Goal: Information Seeking & Learning: Compare options

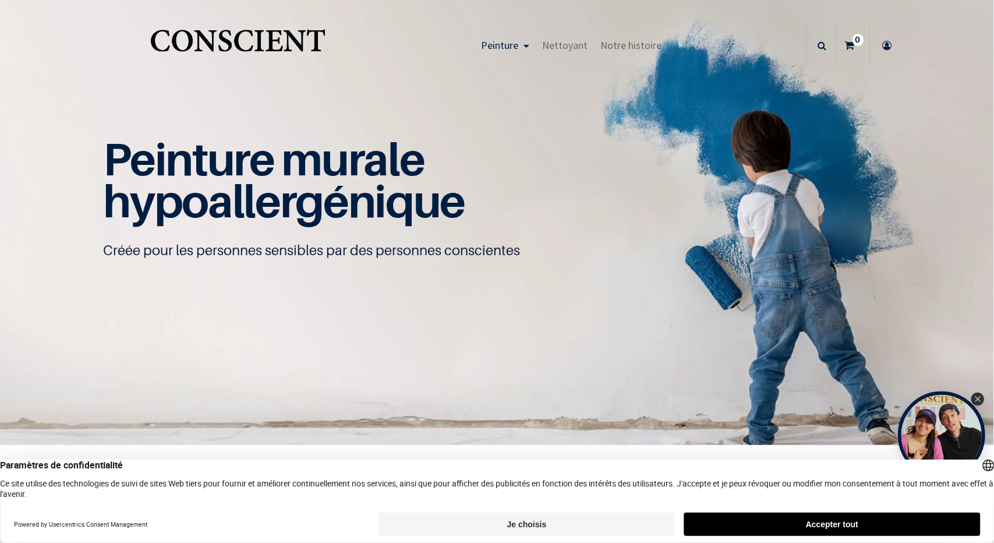
scroll to position [61, 0]
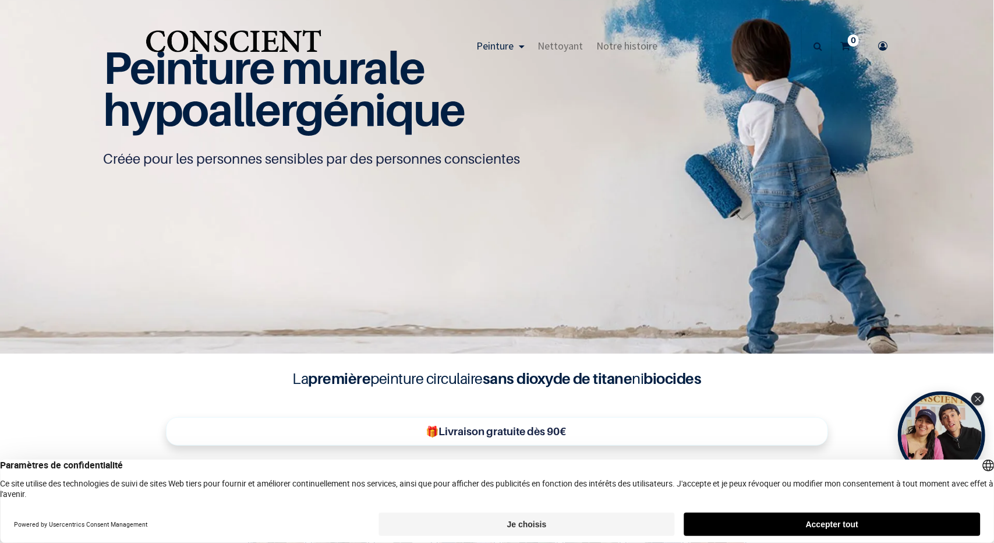
scroll to position [91, 0]
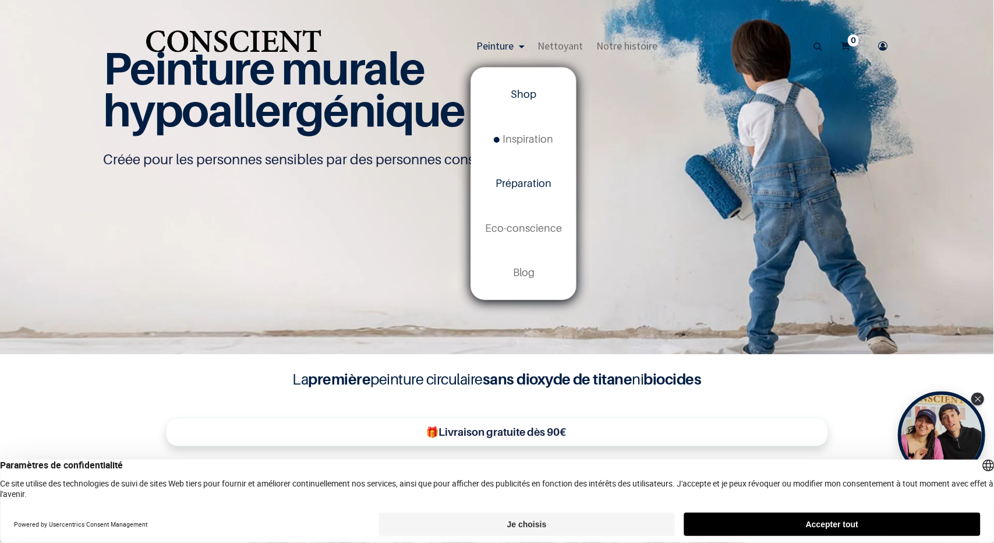
click at [525, 188] on span "Préparation" at bounding box center [524, 183] width 56 height 12
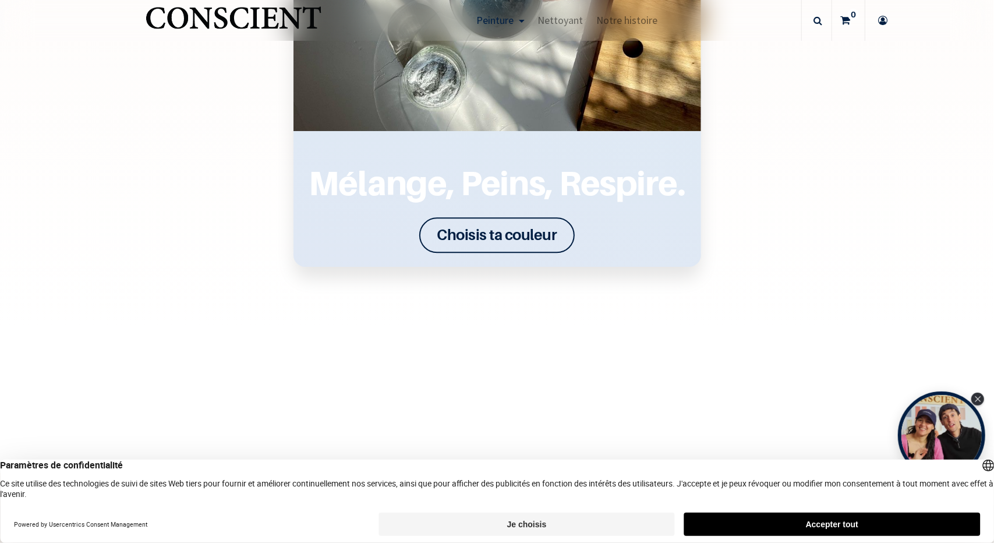
scroll to position [1720, 0]
click at [447, 229] on font "Choisis ta couleur" at bounding box center [497, 234] width 120 height 18
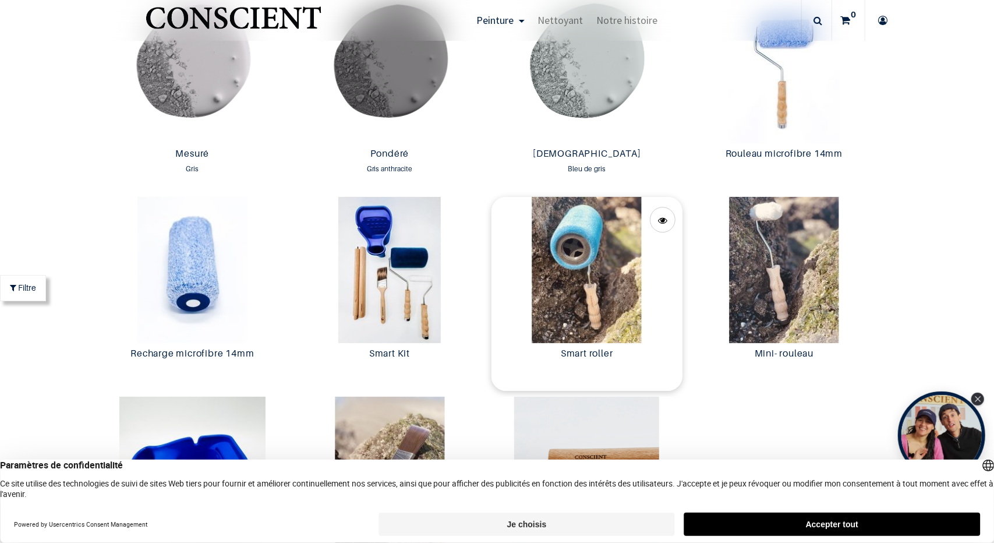
scroll to position [2107, 0]
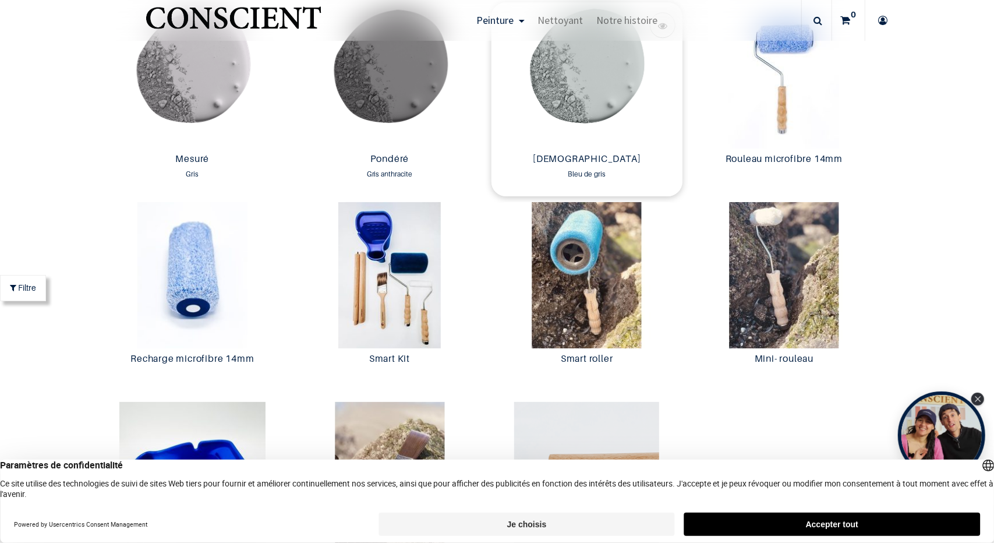
click at [552, 92] on img at bounding box center [588, 75] width 192 height 146
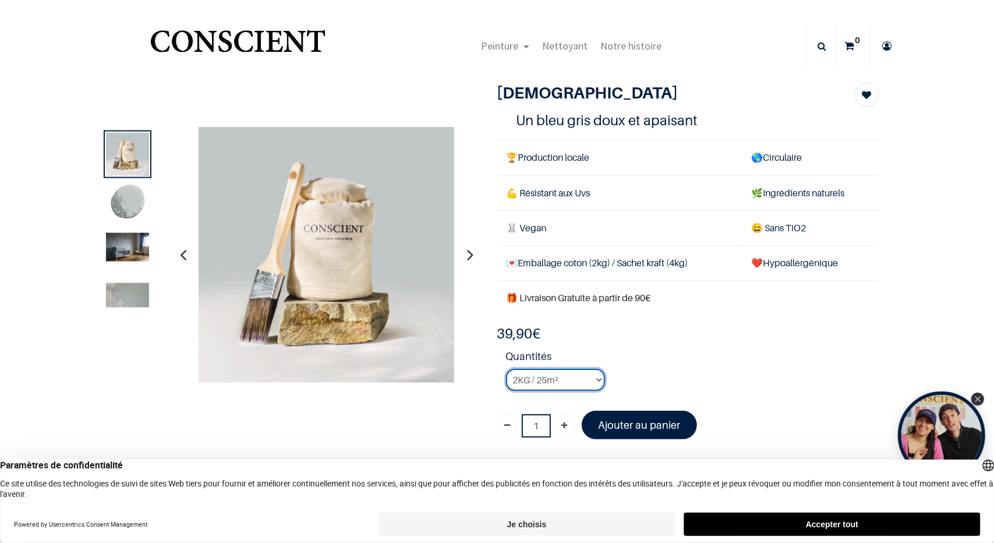
click at [564, 378] on select "2KG / 25m² 4KG / 50m² 8KG / 100m² Testeur" at bounding box center [555, 380] width 99 height 22
select select "82"
click at [506, 369] on select "2KG / 25m² 4KG / 50m² 8KG / 100m² Testeur" at bounding box center [555, 380] width 99 height 22
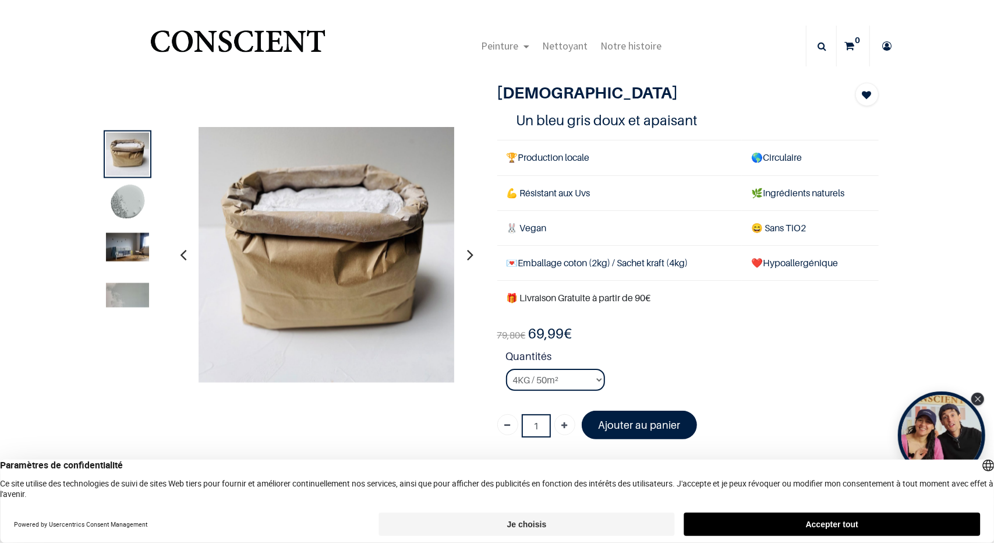
click at [125, 252] on img at bounding box center [127, 246] width 43 height 29
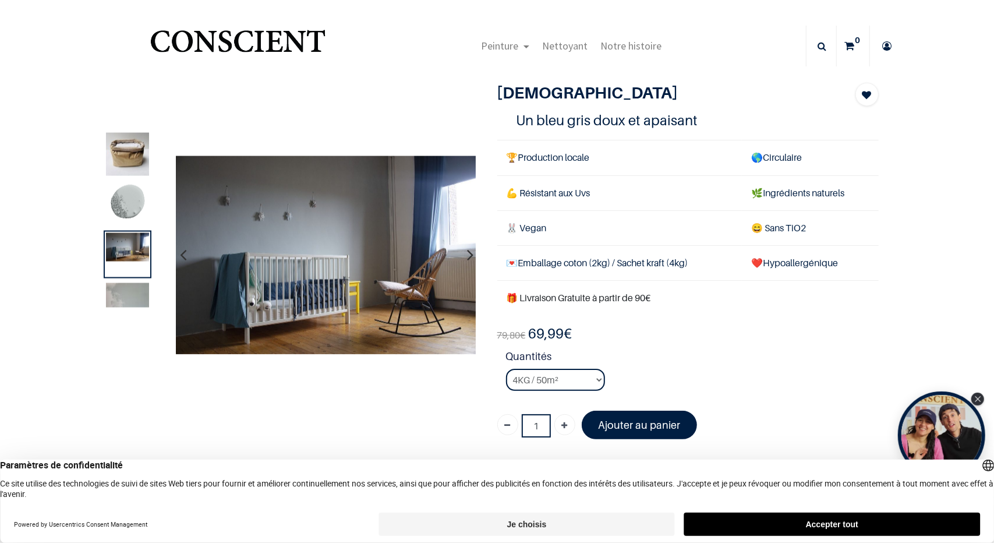
click at [117, 205] on img at bounding box center [127, 203] width 43 height 43
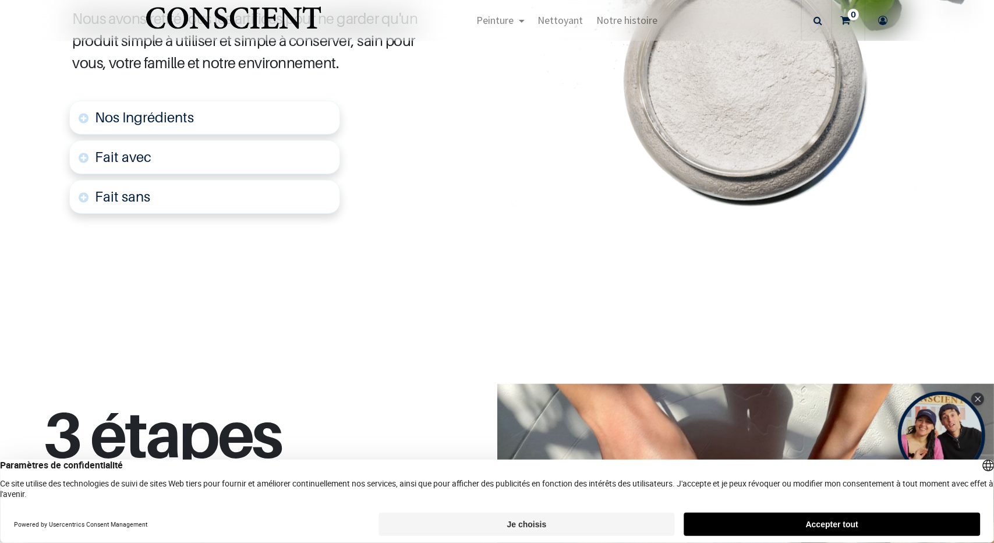
scroll to position [607, 0]
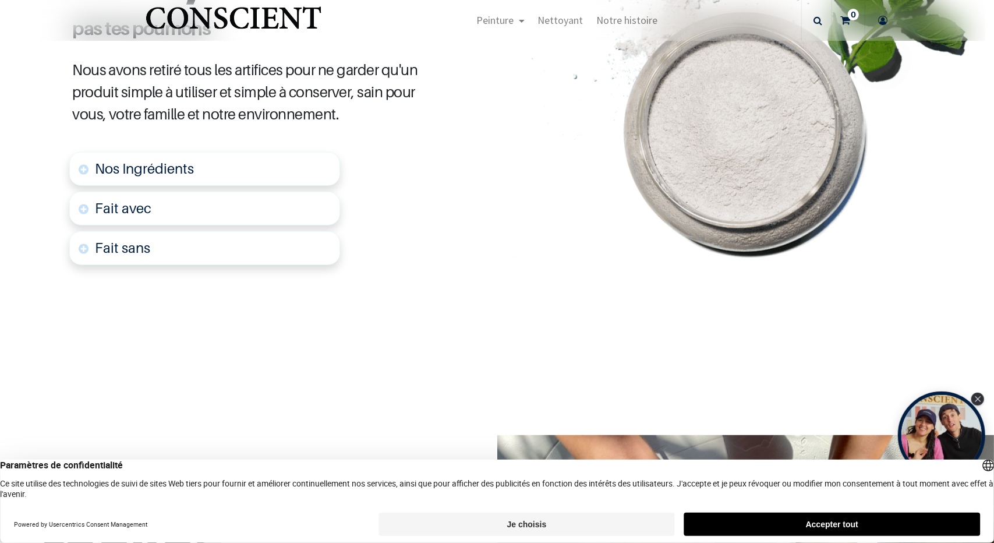
click at [109, 174] on span "Nos Ingrédients" at bounding box center [144, 168] width 99 height 17
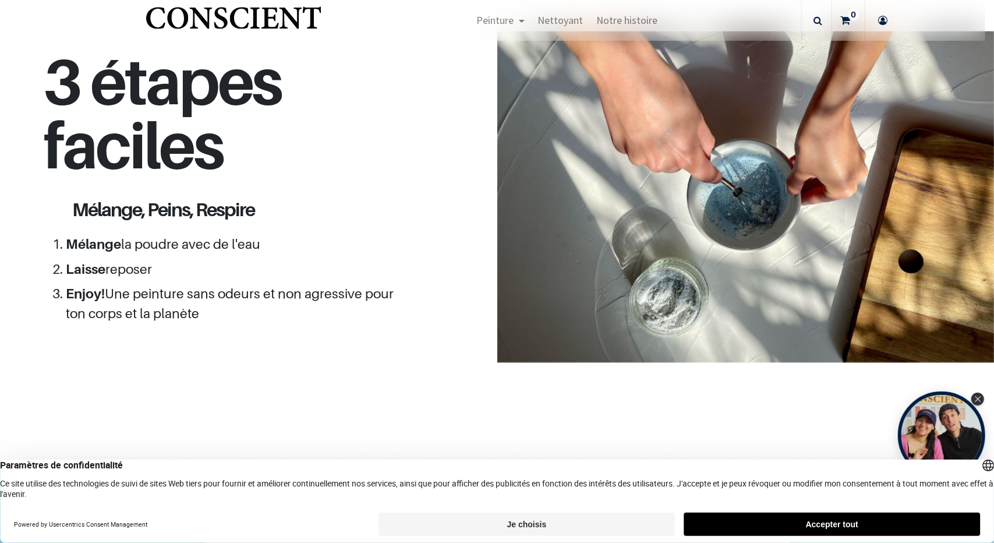
scroll to position [1201, 0]
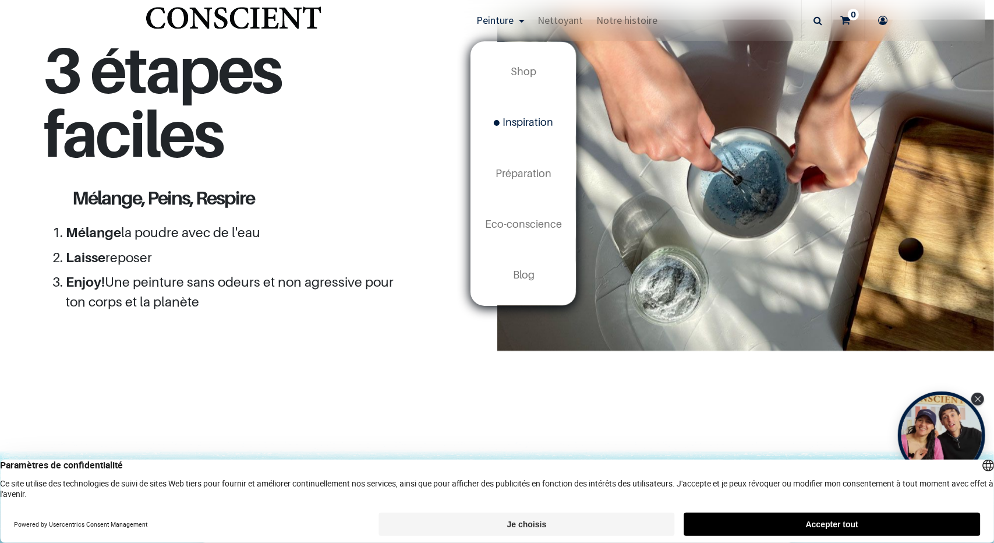
click at [528, 121] on span "Inspiration" at bounding box center [523, 122] width 59 height 12
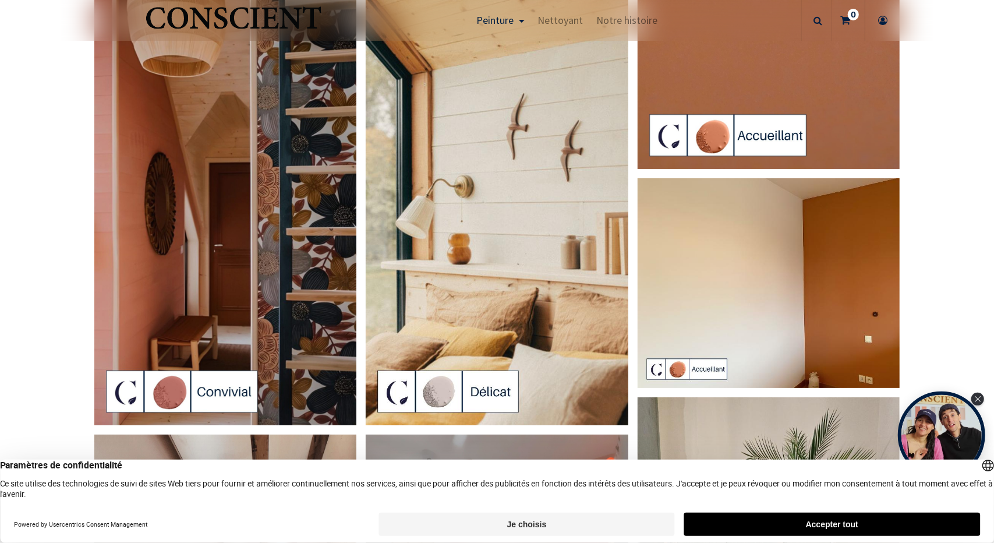
scroll to position [2307, 0]
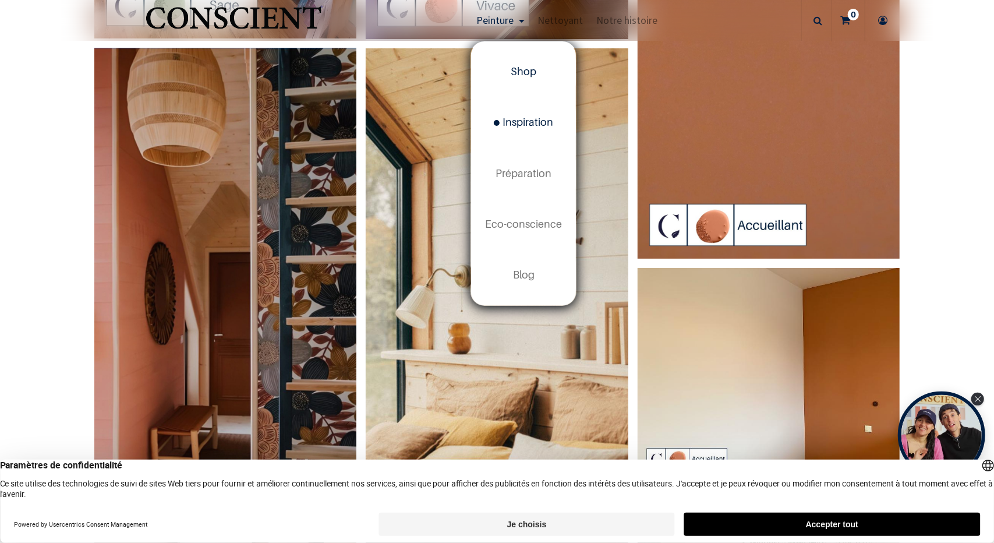
click at [520, 69] on span "Shop" at bounding box center [524, 71] width 26 height 12
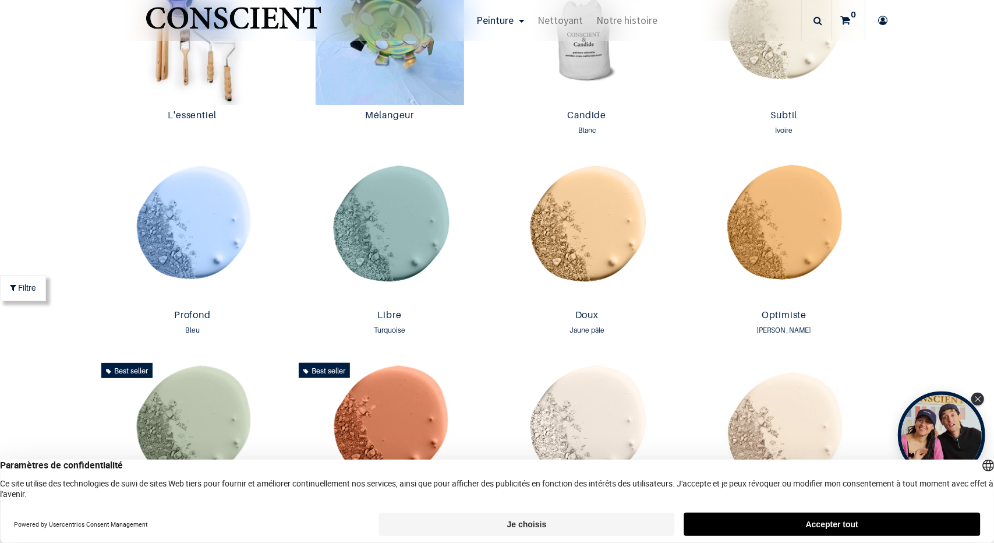
scroll to position [709, 0]
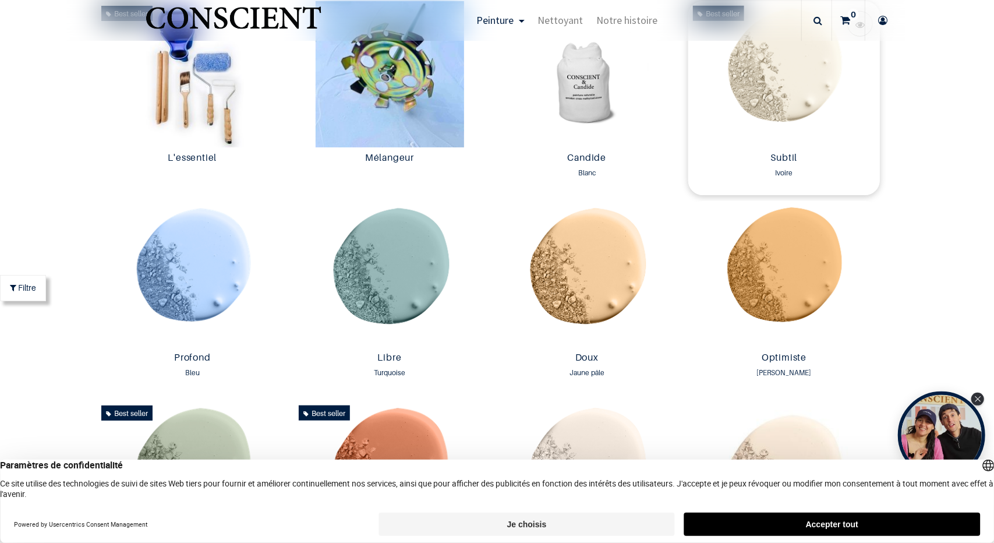
click at [776, 97] on img at bounding box center [784, 74] width 192 height 146
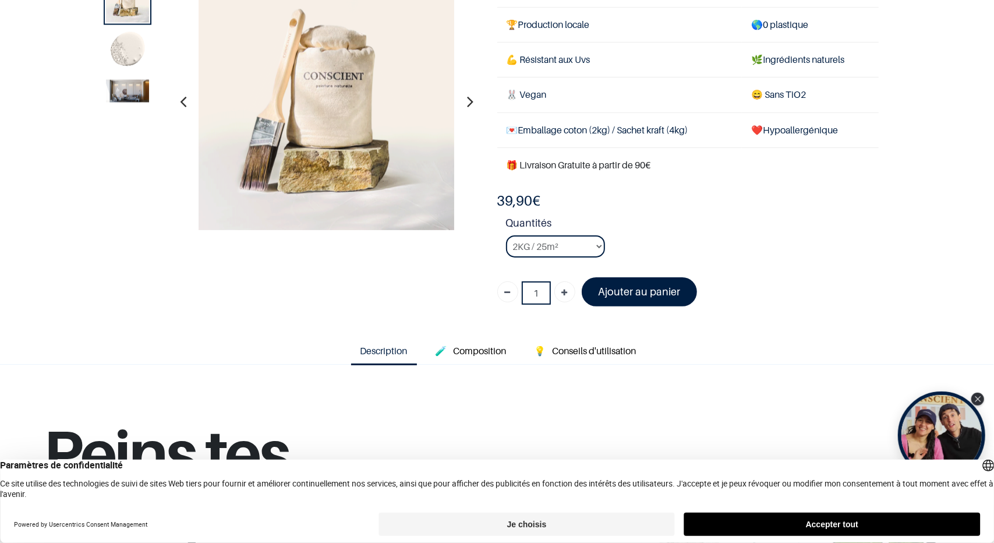
click at [112, 87] on img at bounding box center [127, 91] width 43 height 23
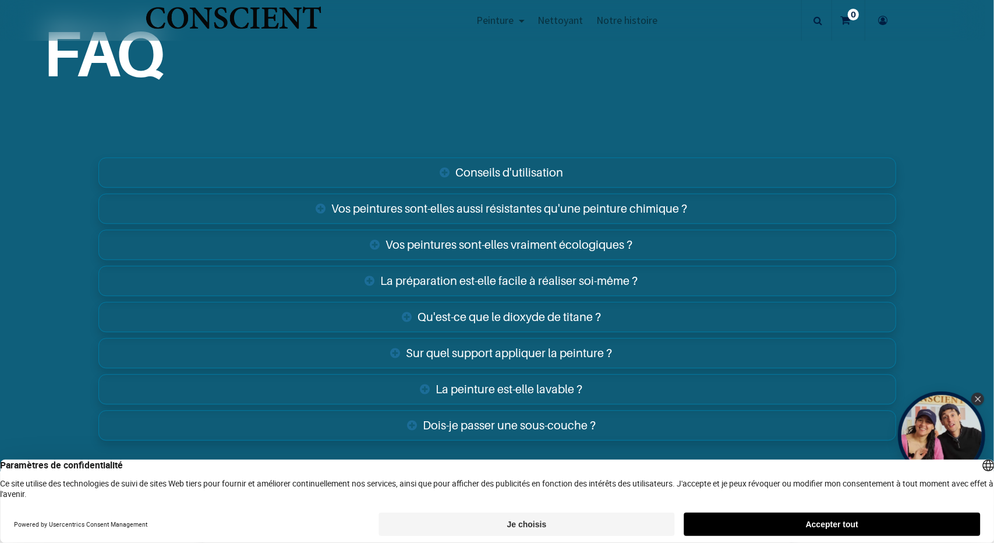
scroll to position [1853, 0]
click at [531, 351] on link "Sur quel support appliquer la peinture ?" at bounding box center [497, 352] width 798 height 30
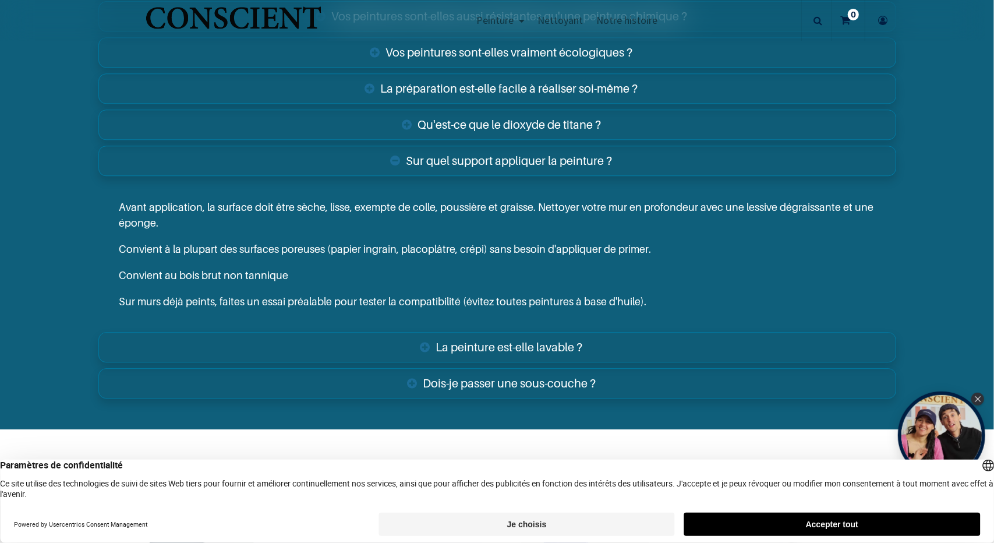
scroll to position [2045, 0]
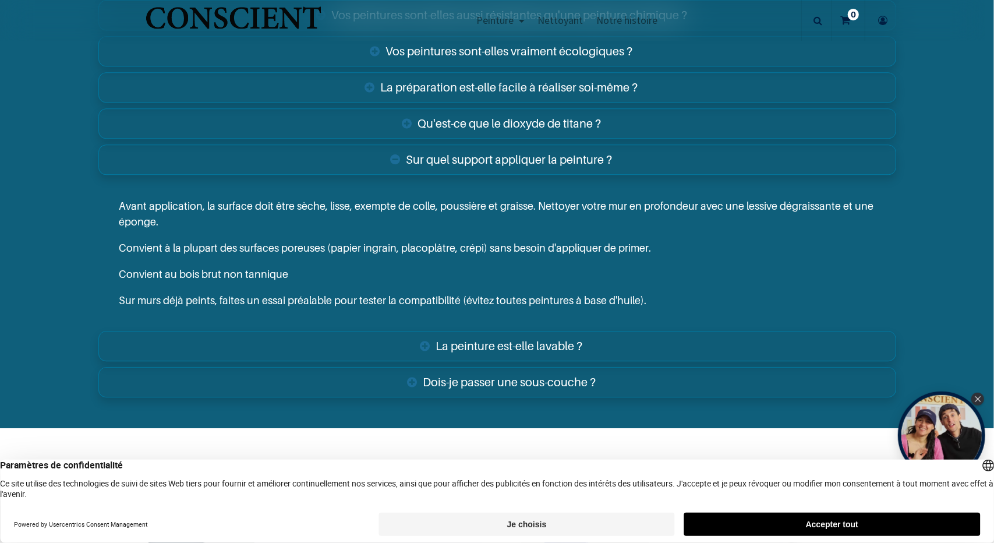
click at [504, 340] on link "La peinture est-elle lavable ?" at bounding box center [497, 346] width 798 height 30
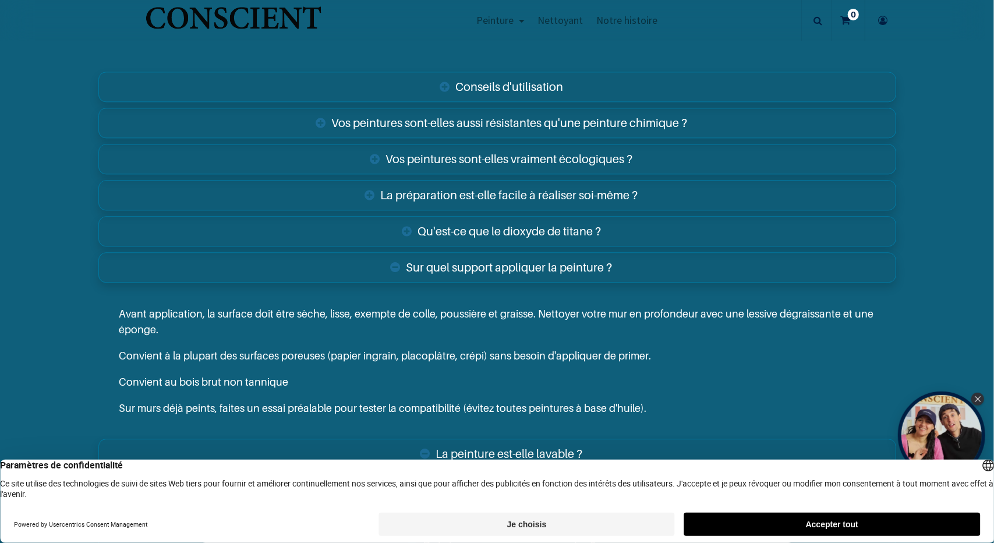
scroll to position [1924, 0]
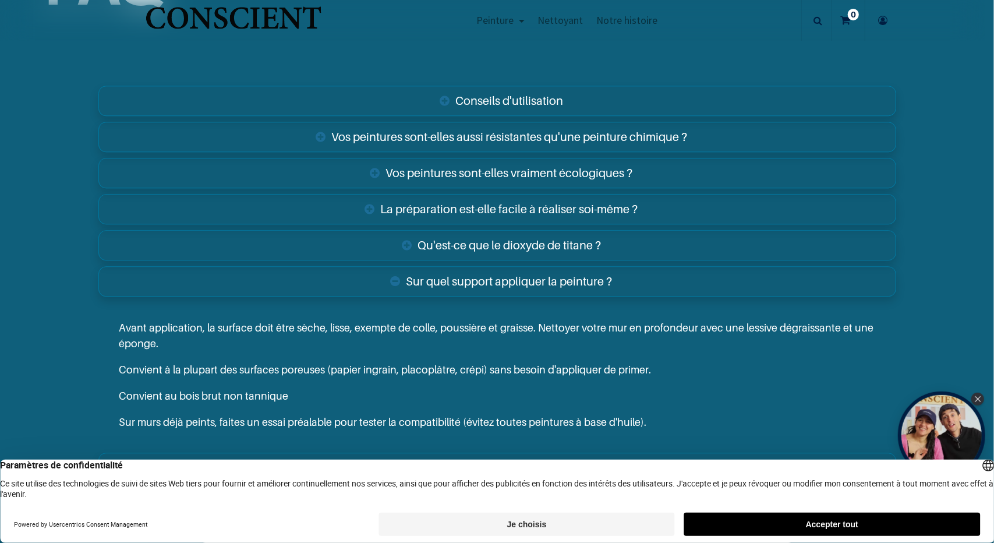
click at [486, 242] on link "Qu'est-ce que le dioxyde de titane ?" at bounding box center [497, 245] width 798 height 30
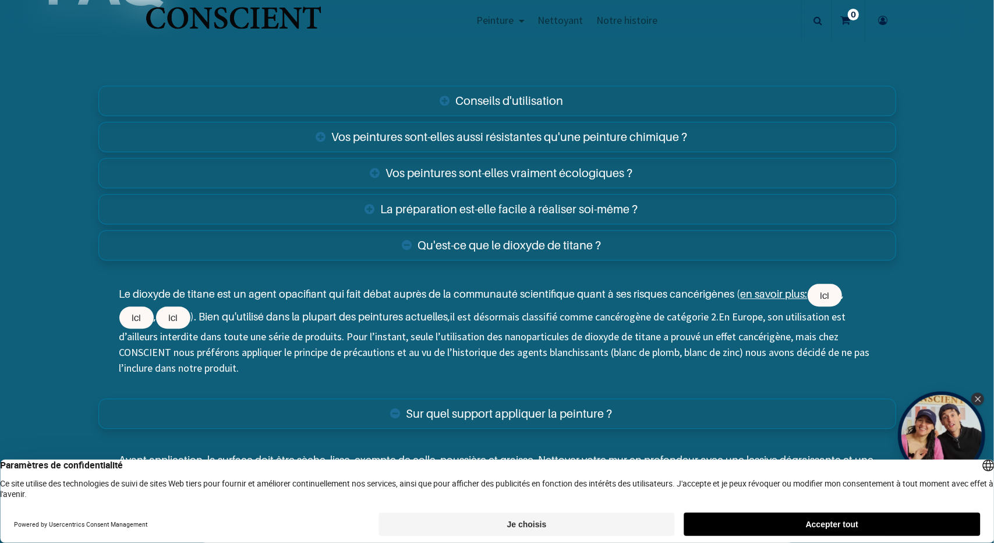
click at [461, 169] on link "Vos peintures sont-elles vraiment écologiques ?" at bounding box center [497, 173] width 798 height 30
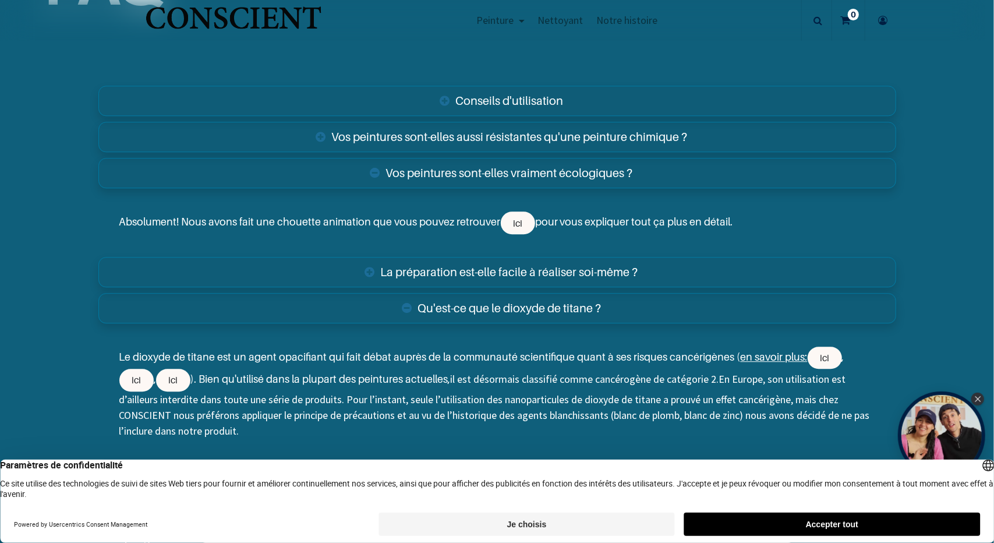
click at [453, 136] on link "Vos peintures sont-elles aussi résistantes qu'une peinture chimique ?" at bounding box center [497, 137] width 798 height 30
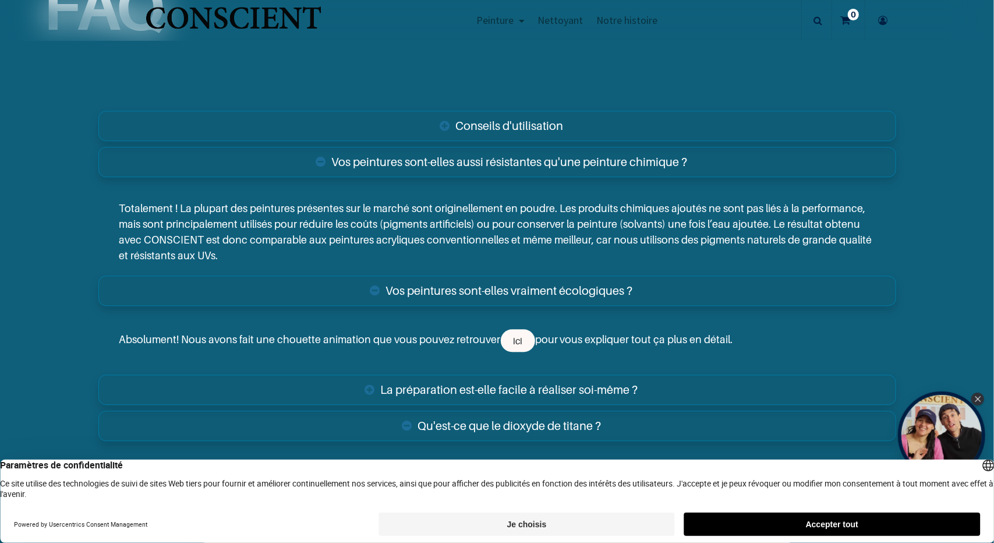
scroll to position [1897, 0]
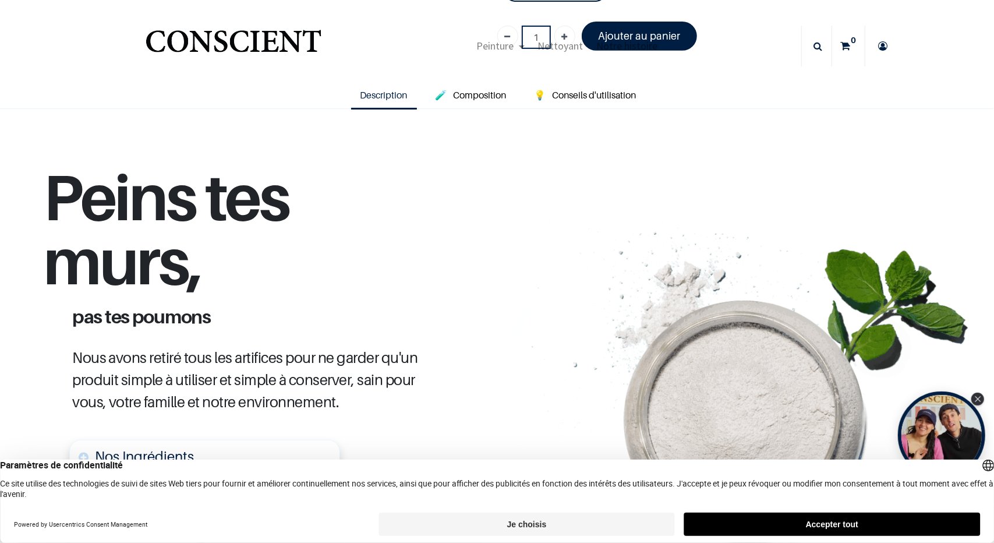
scroll to position [72, 0]
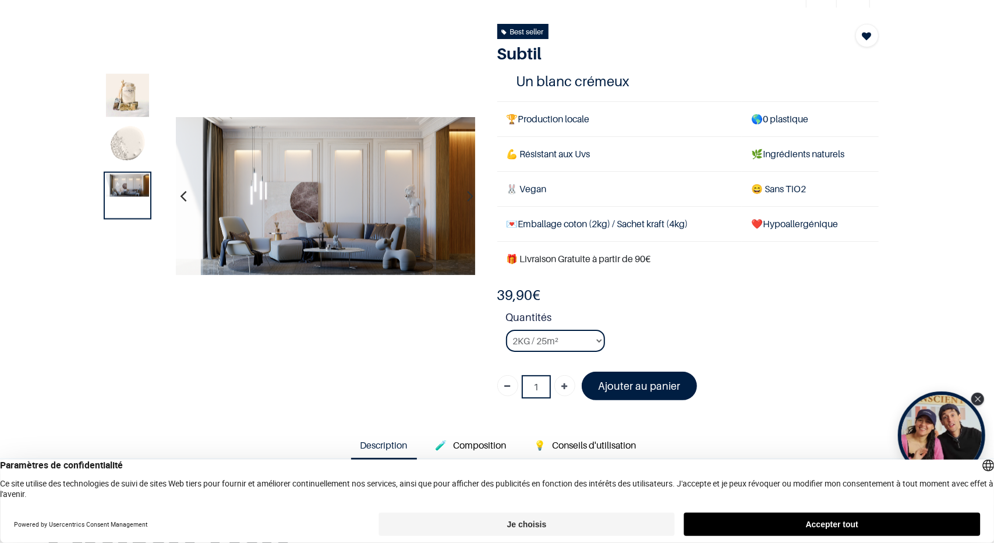
scroll to position [61, 0]
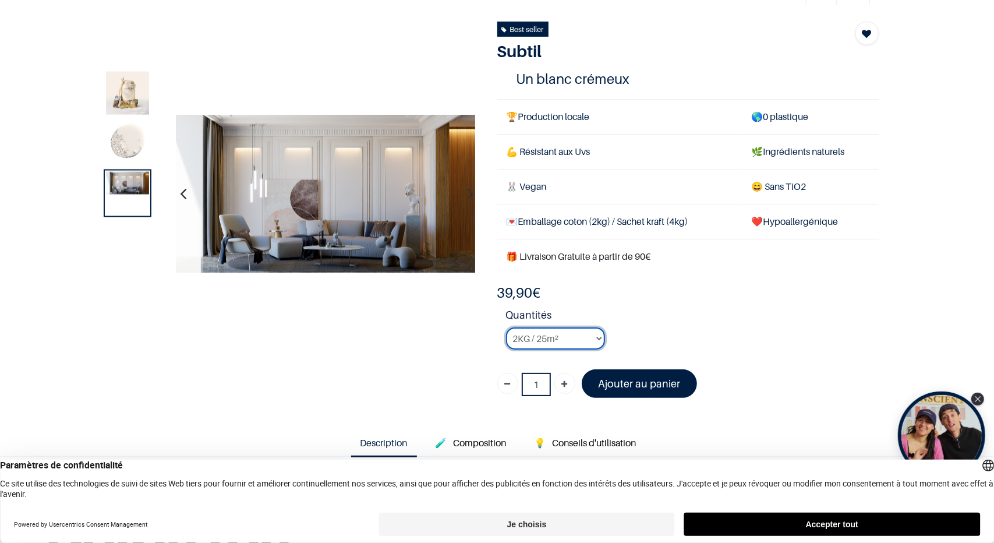
click at [549, 342] on select "2KG / 25m² 4KG / 50m² 8KG / 100m² Testeur" at bounding box center [555, 338] width 99 height 22
select select "127"
click at [506, 327] on select "2KG / 25m² 4KG / 50m² 8KG / 100m² Testeur" at bounding box center [555, 338] width 99 height 22
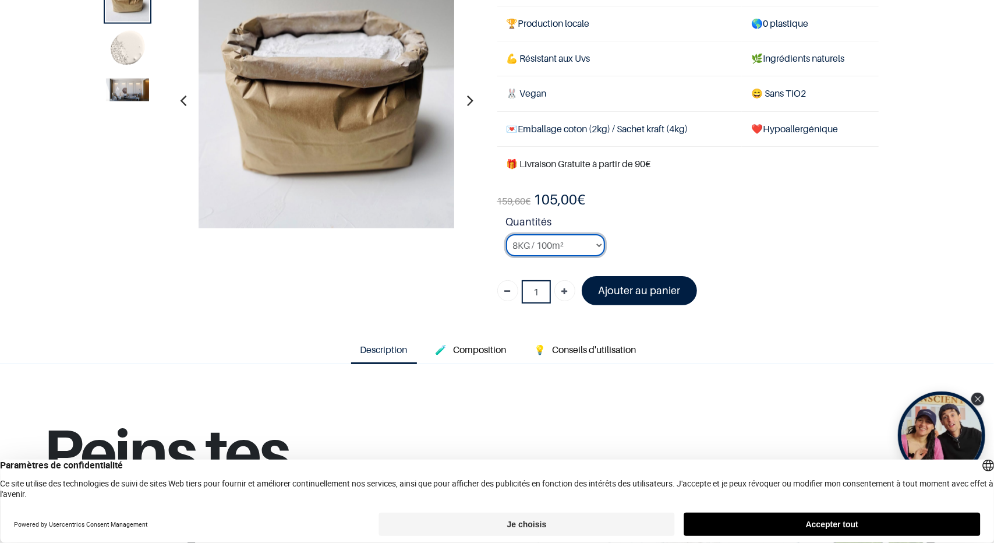
scroll to position [87, 0]
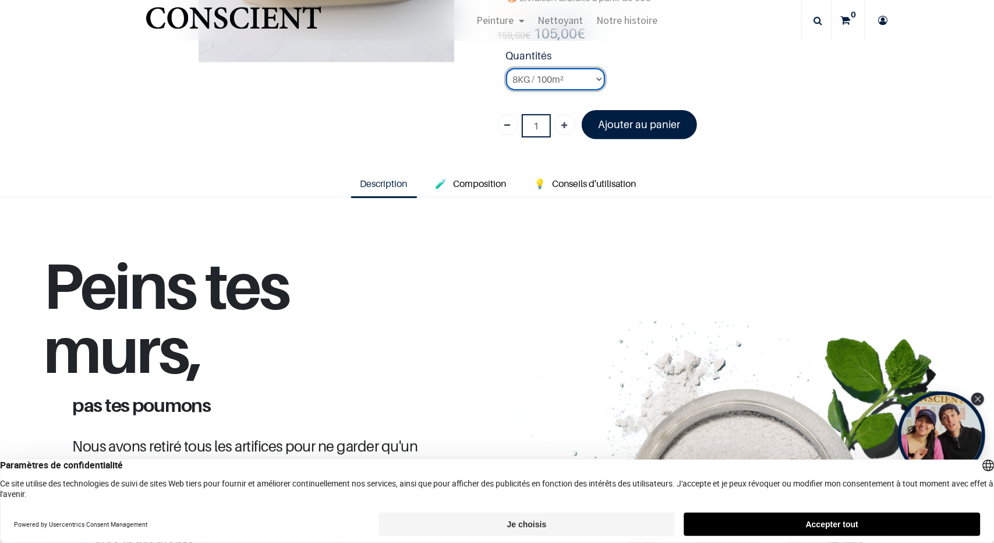
scroll to position [255, 0]
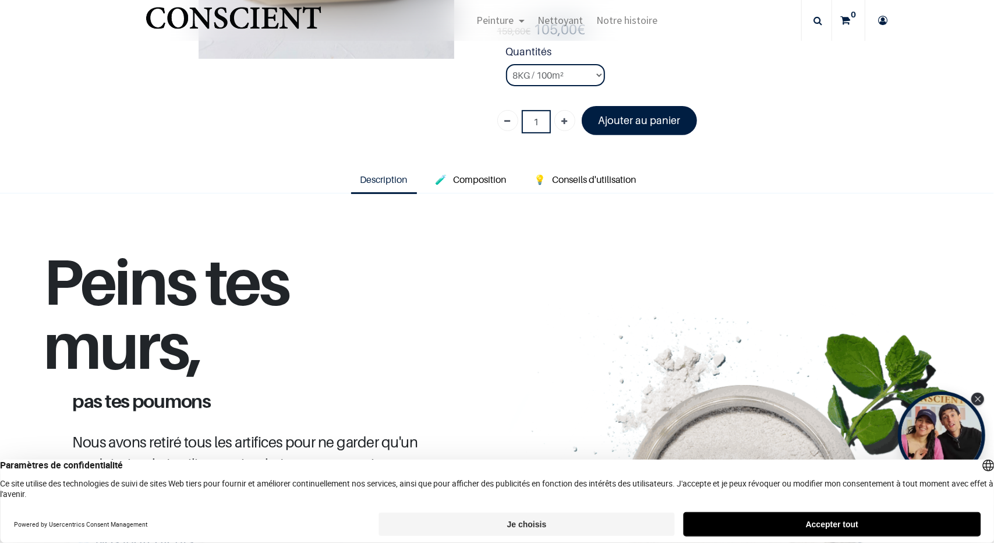
click at [767, 526] on button "Accepter tout" at bounding box center [832, 524] width 296 height 23
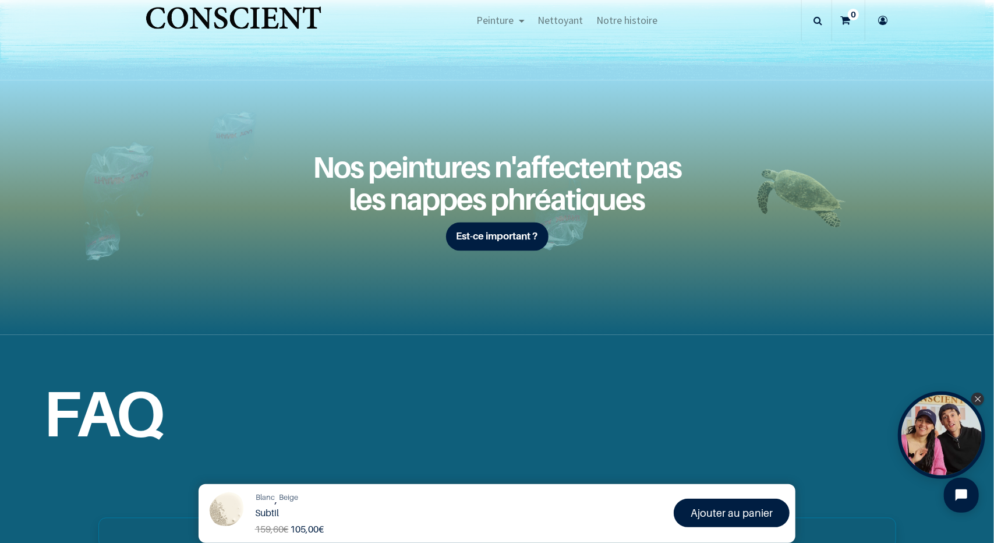
scroll to position [1494, 0]
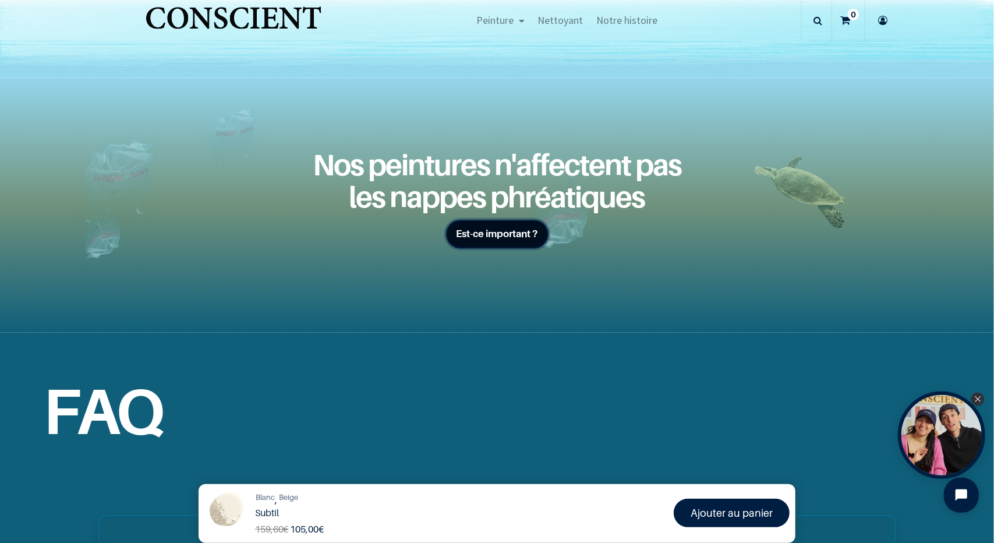
click at [480, 237] on b "Est-ce important ?" at bounding box center [498, 234] width 82 height 12
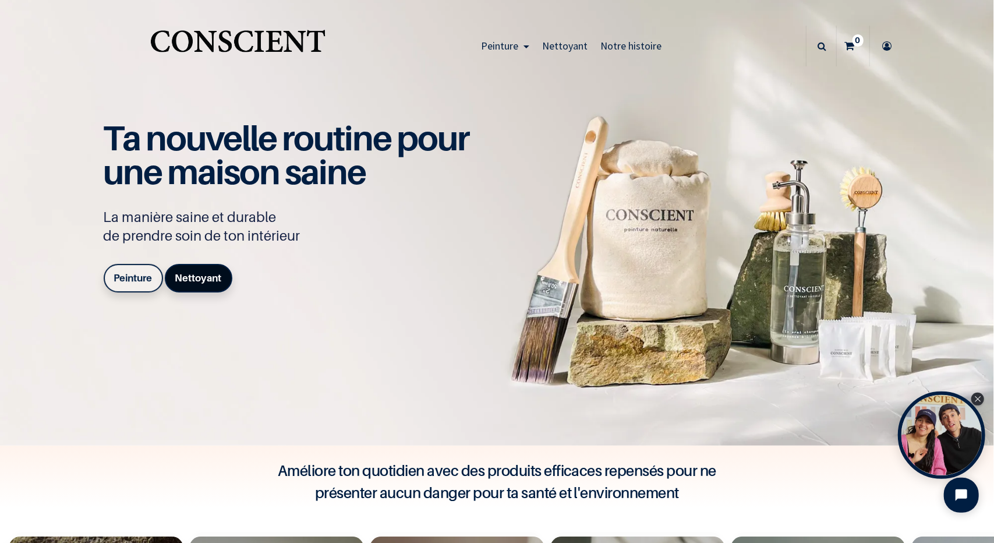
click at [178, 280] on b "Nettoyant" at bounding box center [198, 278] width 47 height 12
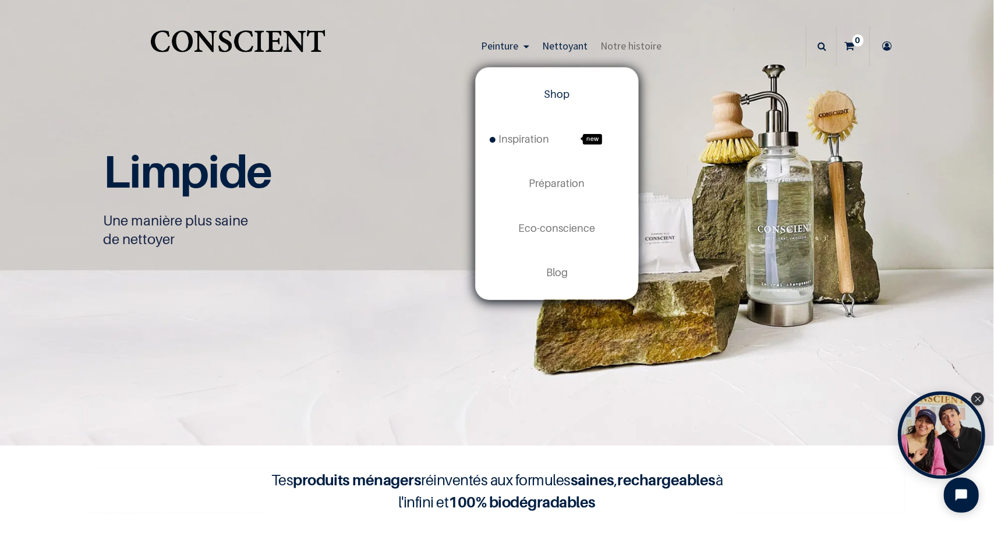
click at [556, 89] on span "Shop" at bounding box center [557, 94] width 26 height 12
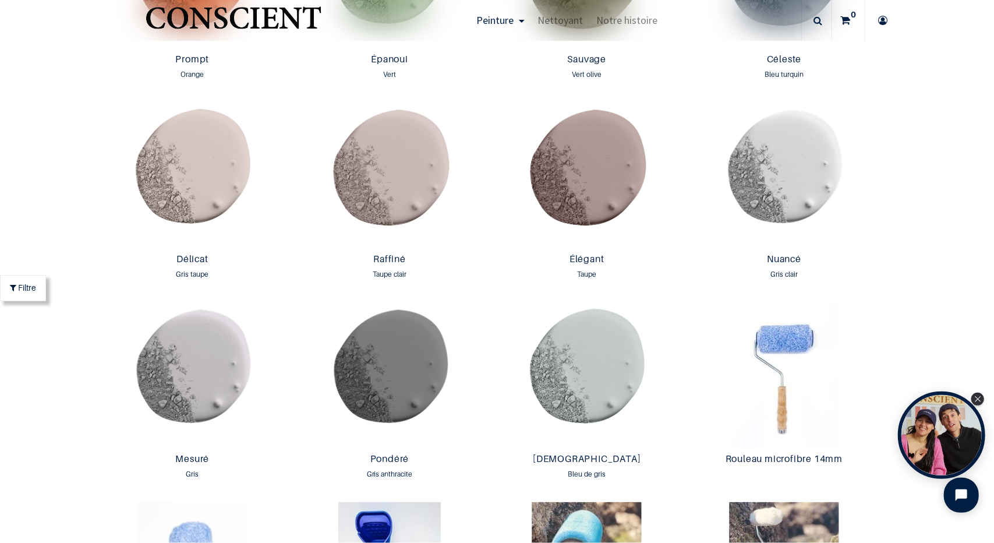
scroll to position [1760, 0]
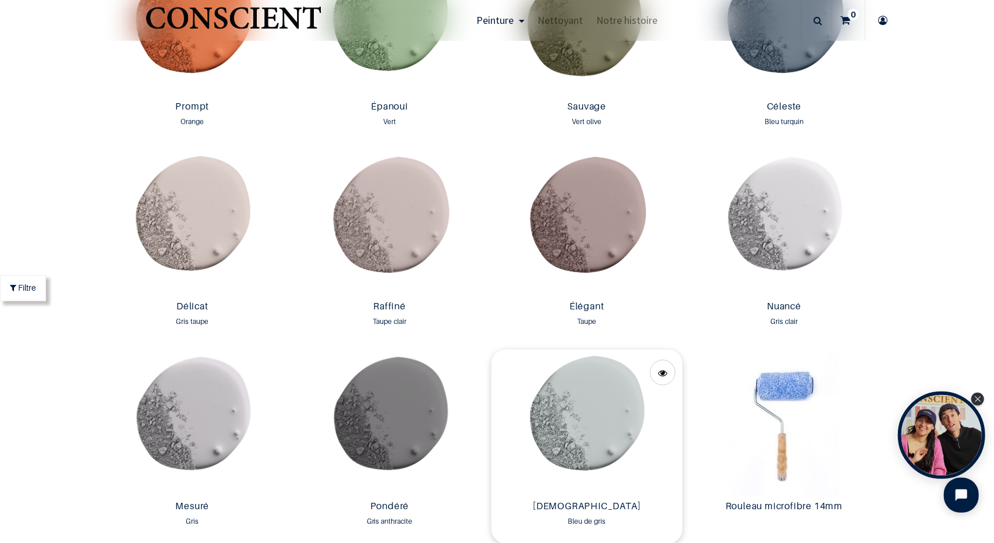
click at [584, 454] on img at bounding box center [588, 422] width 192 height 146
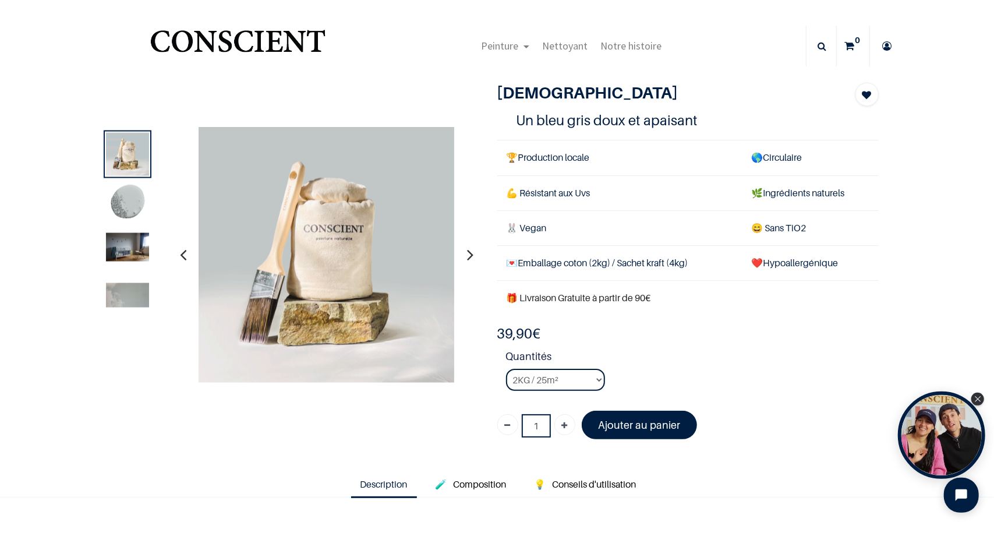
click at [136, 199] on img at bounding box center [127, 203] width 43 height 43
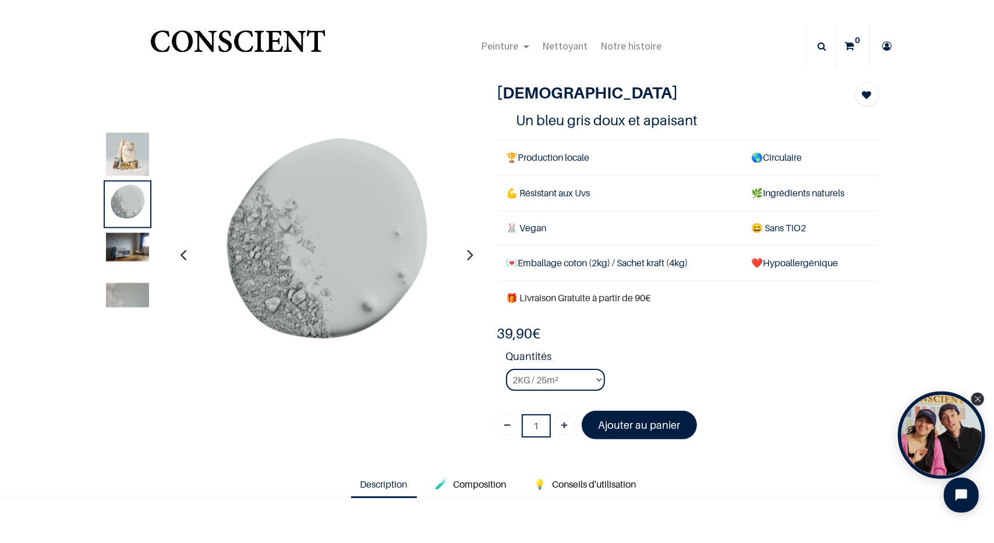
click at [124, 244] on img at bounding box center [127, 246] width 43 height 29
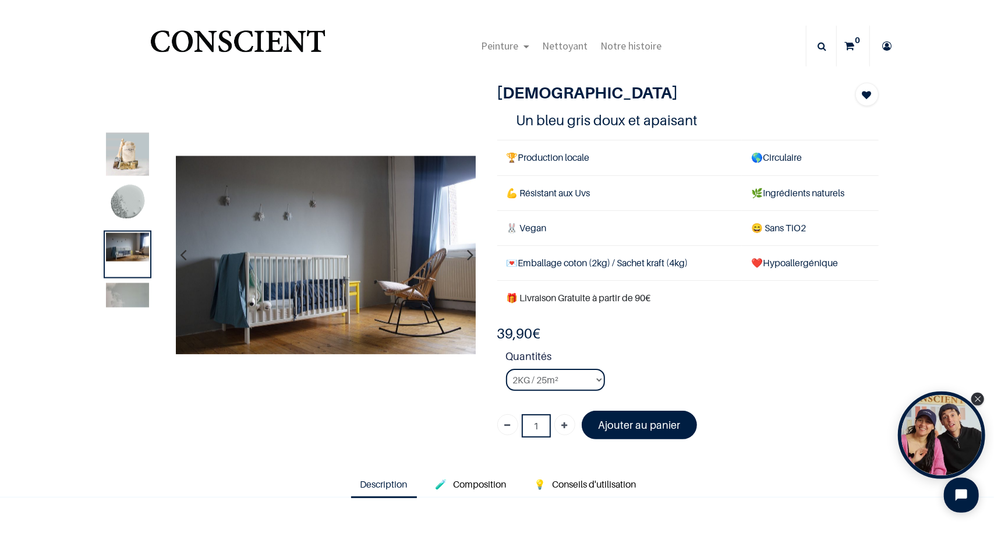
click at [115, 298] on img at bounding box center [127, 294] width 43 height 24
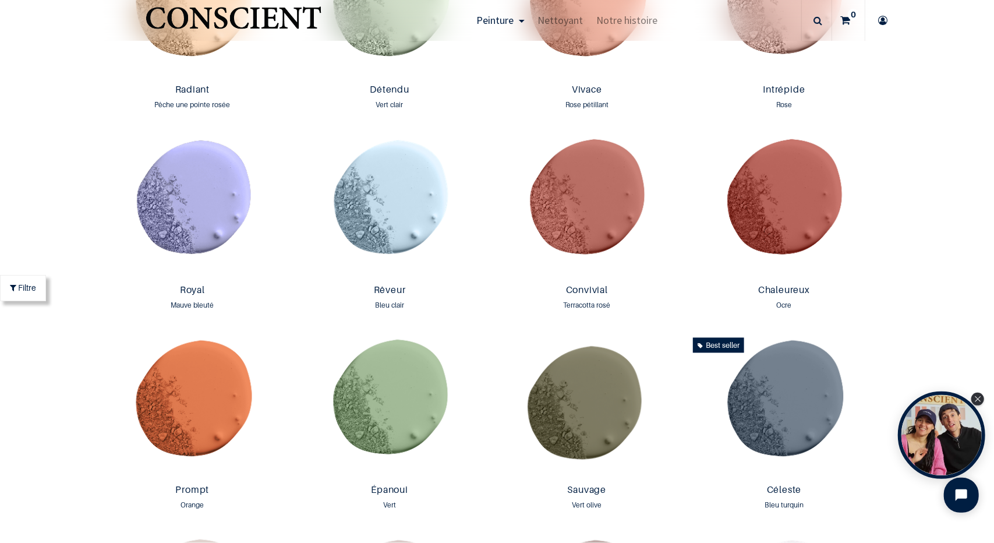
scroll to position [1377, 0]
click at [798, 187] on img at bounding box center [784, 205] width 192 height 146
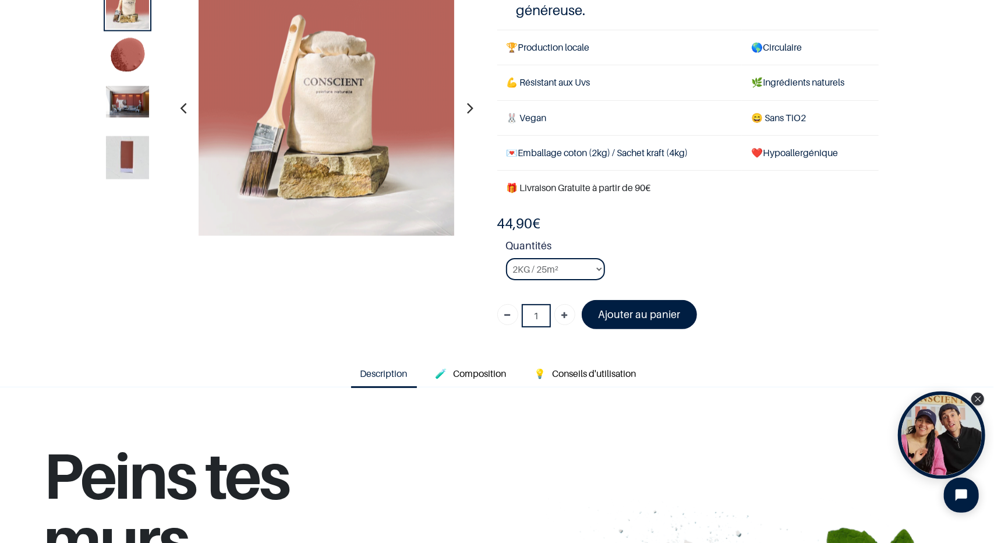
scroll to position [78, 0]
click at [125, 107] on img at bounding box center [127, 101] width 43 height 31
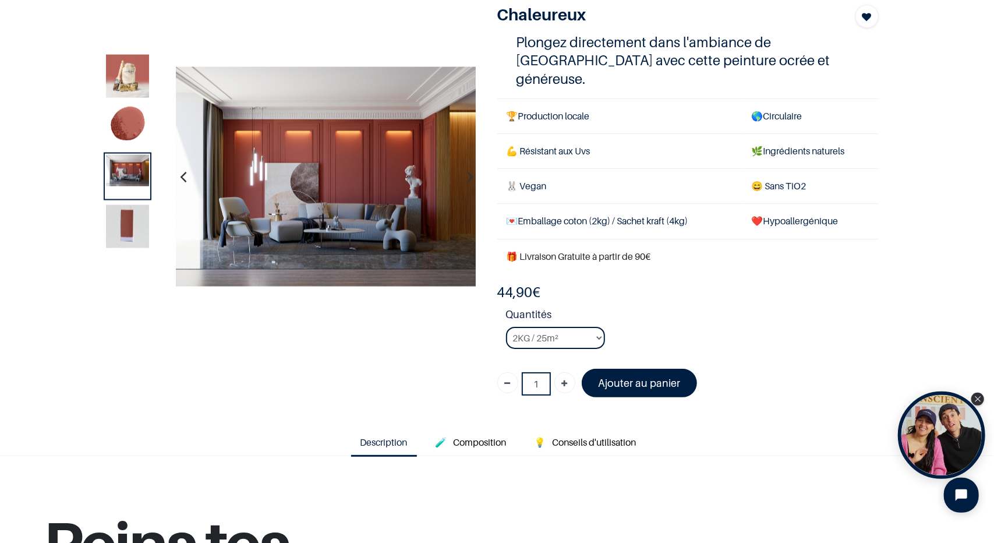
scroll to position [0, 0]
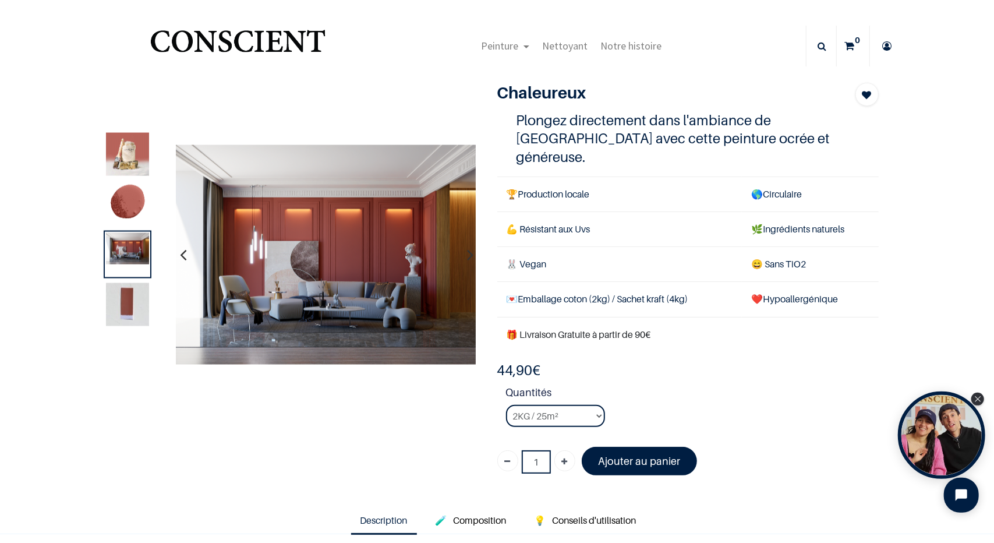
click at [109, 307] on img at bounding box center [127, 303] width 43 height 43
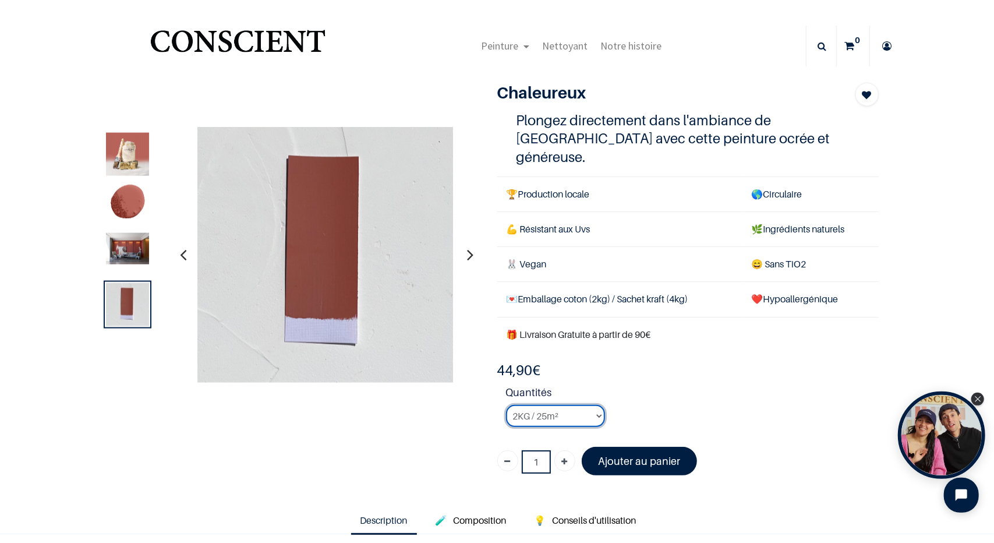
click at [546, 405] on select "2KG / 25m² 4KG / 50m² 8KG / 100m² Testeur" at bounding box center [555, 416] width 99 height 22
click at [506, 405] on select "2KG / 25m² 4KG / 50m² 8KG / 100m² Testeur" at bounding box center [555, 416] width 99 height 22
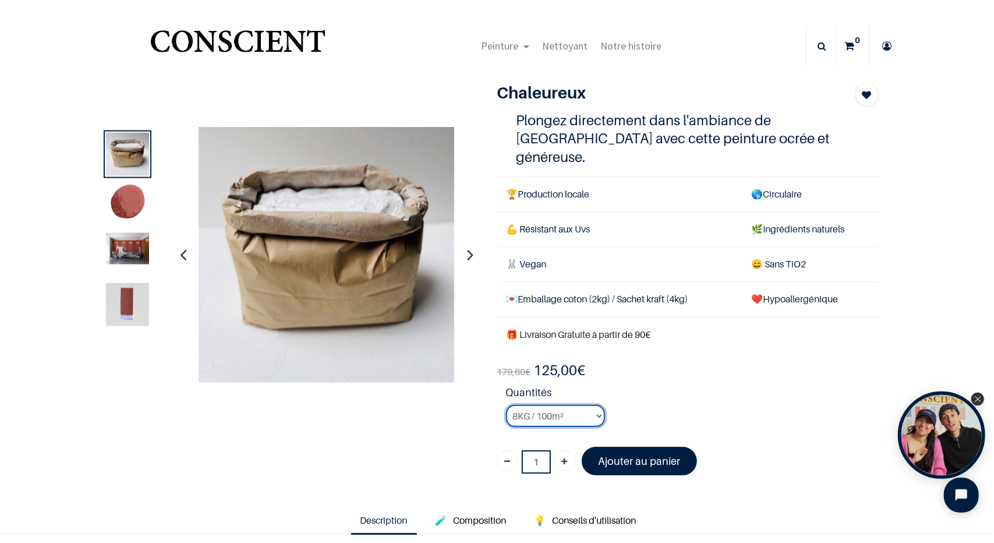
select select "85"
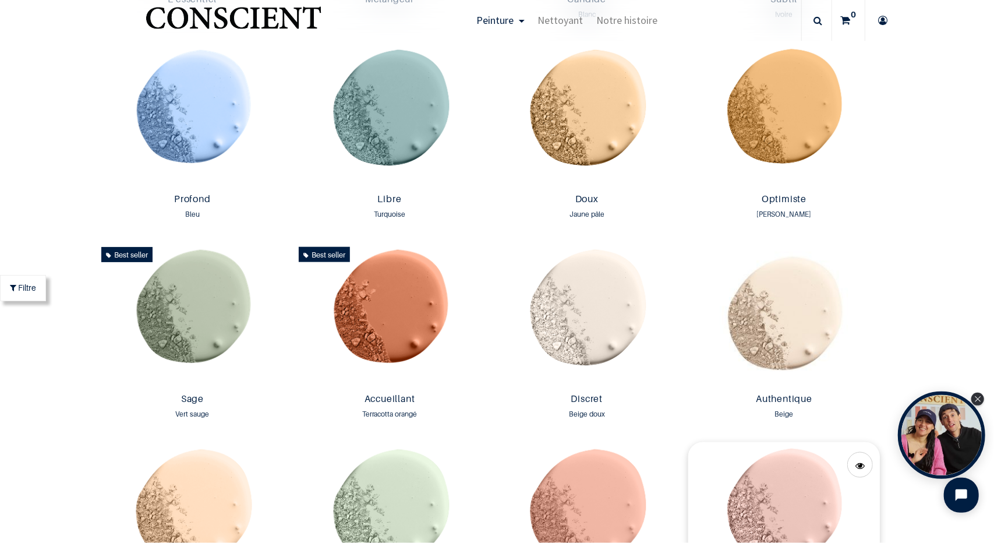
scroll to position [868, 0]
click at [199, 136] on img at bounding box center [193, 115] width 192 height 146
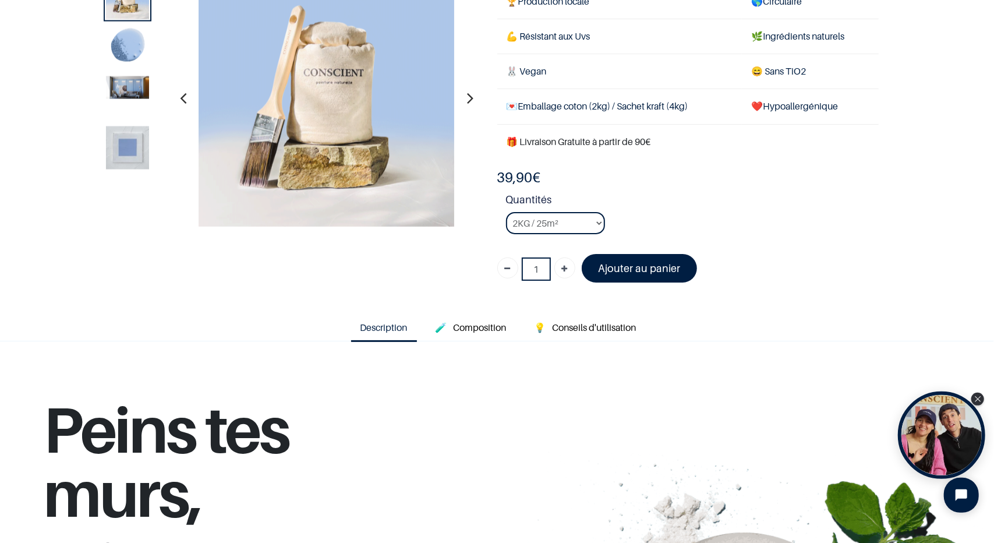
scroll to position [22, 0]
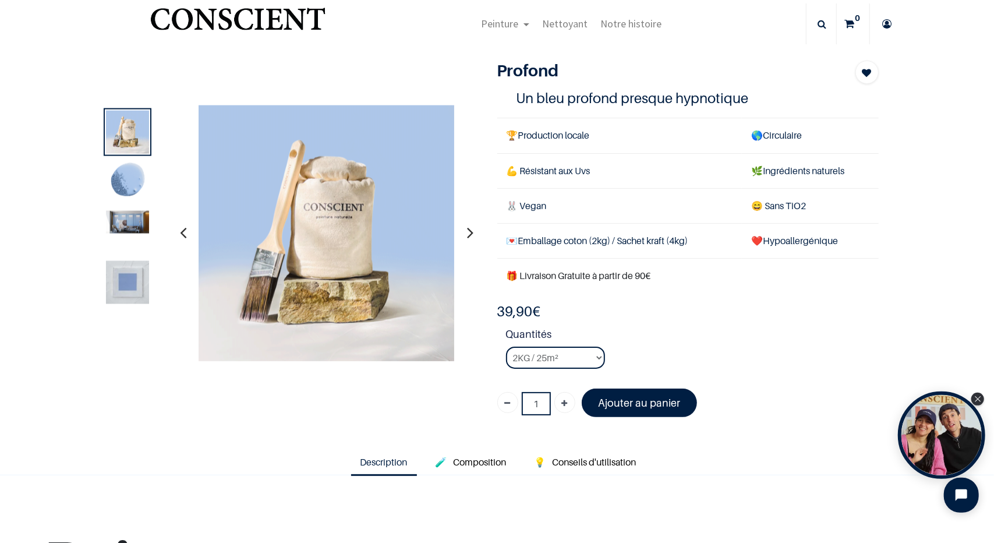
click at [126, 215] on img at bounding box center [127, 221] width 43 height 23
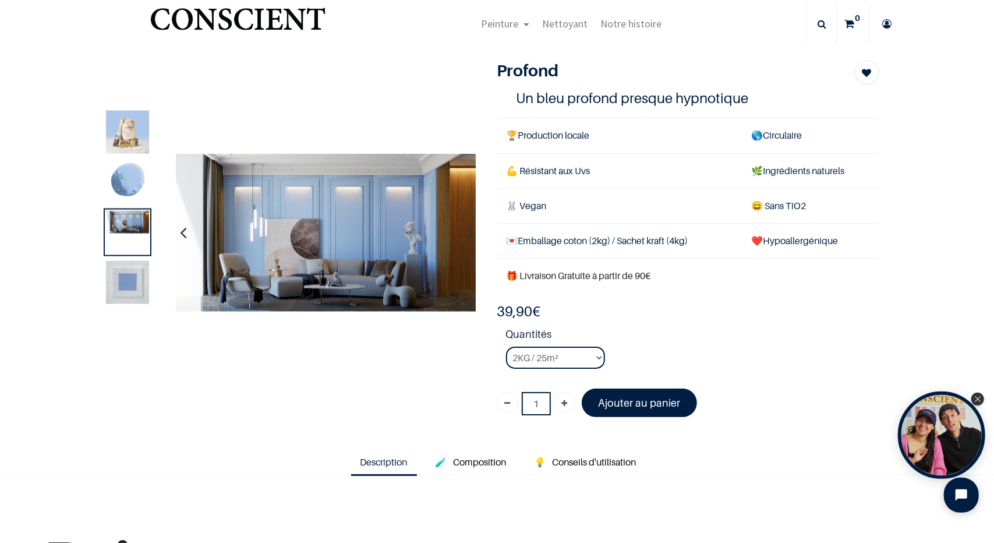
click at [121, 273] on img at bounding box center [127, 281] width 43 height 43
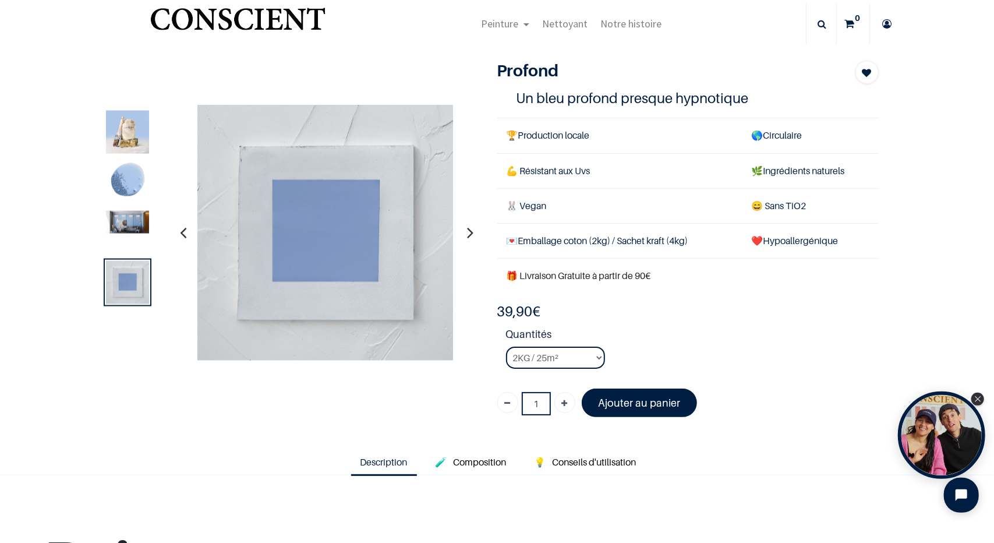
scroll to position [0, 0]
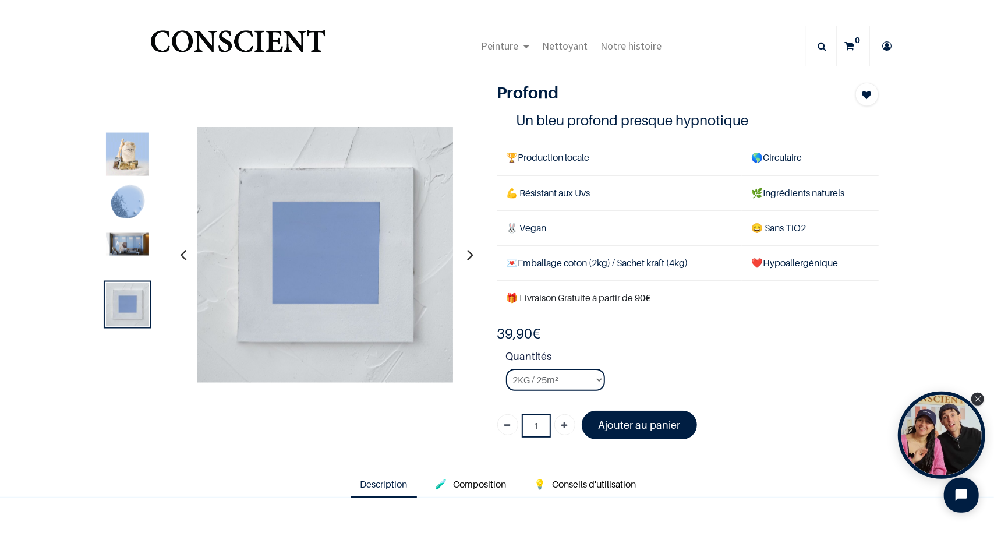
click at [260, 35] on img "Logo of Conscient" at bounding box center [238, 46] width 180 height 46
